Goal: Task Accomplishment & Management: Manage account settings

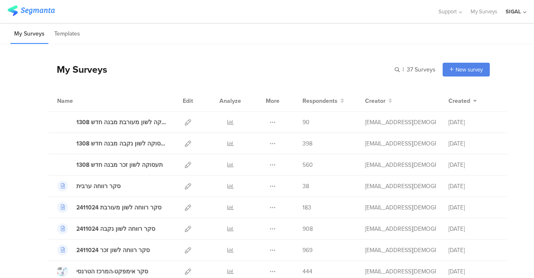
click at [510, 13] on div "SIGAL" at bounding box center [513, 12] width 15 height 8
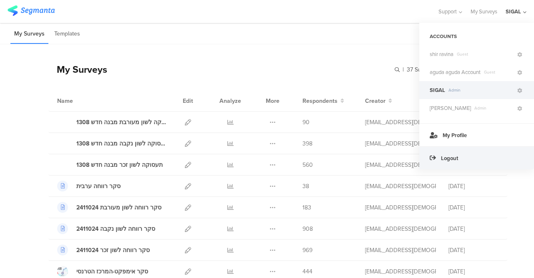
click at [446, 159] on span "Logout" at bounding box center [449, 158] width 17 height 8
